Goal: Transaction & Acquisition: Obtain resource

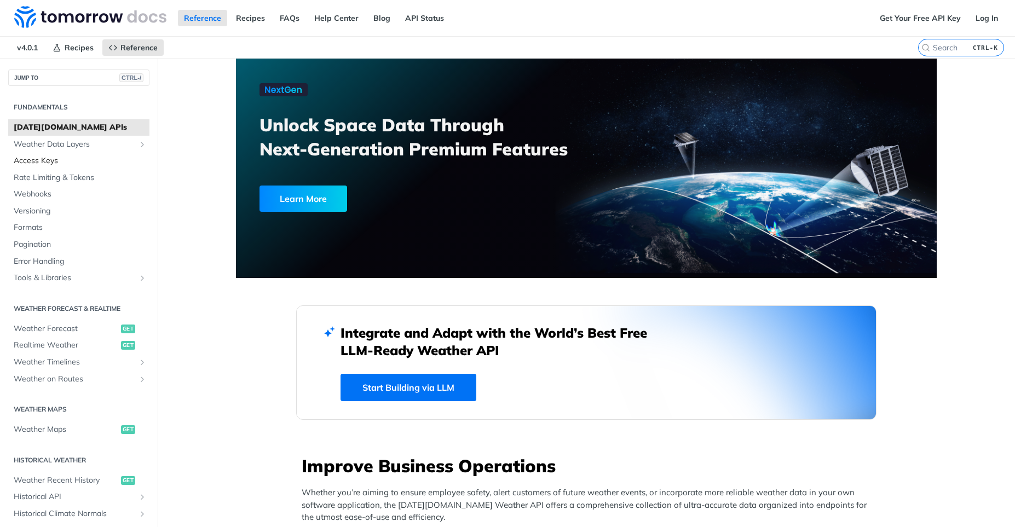
click at [80, 168] on link "Access Keys" at bounding box center [78, 161] width 141 height 16
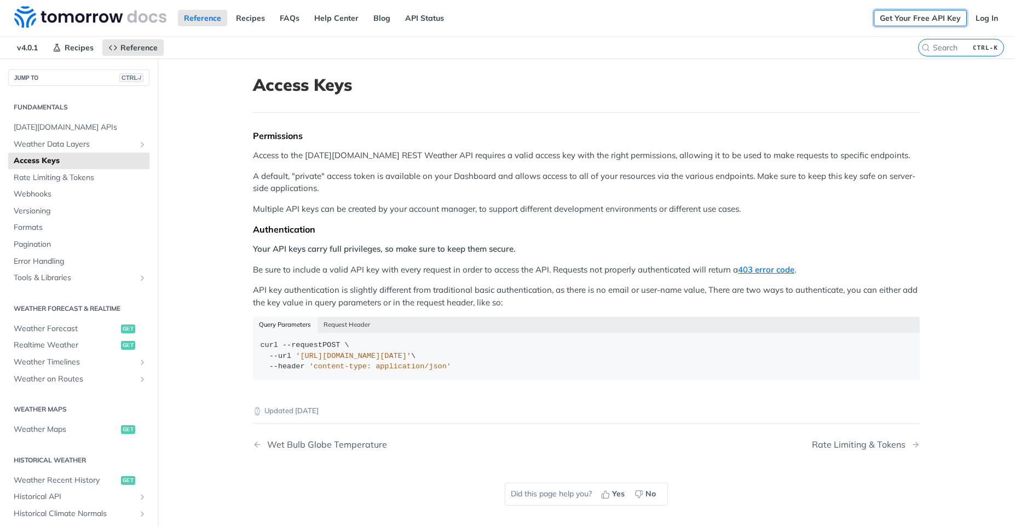
click at [936, 18] on link "Get Your Free API Key" at bounding box center [920, 18] width 93 height 16
click at [928, 26] on div "Get Your Free API Key Log In" at bounding box center [944, 18] width 141 height 36
click at [932, 16] on link "Get Your Free API Key" at bounding box center [920, 18] width 93 height 16
